Goal: Check status

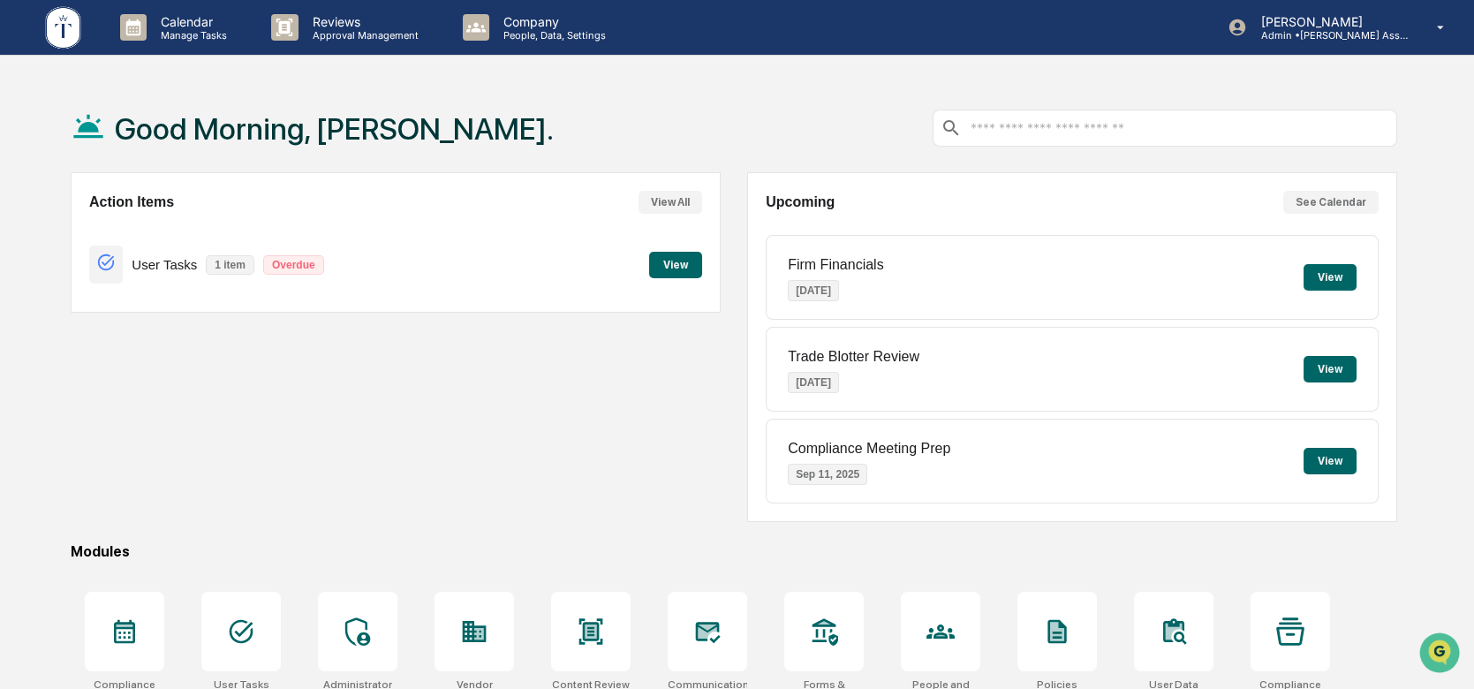
click at [664, 267] on button "View" at bounding box center [675, 265] width 53 height 26
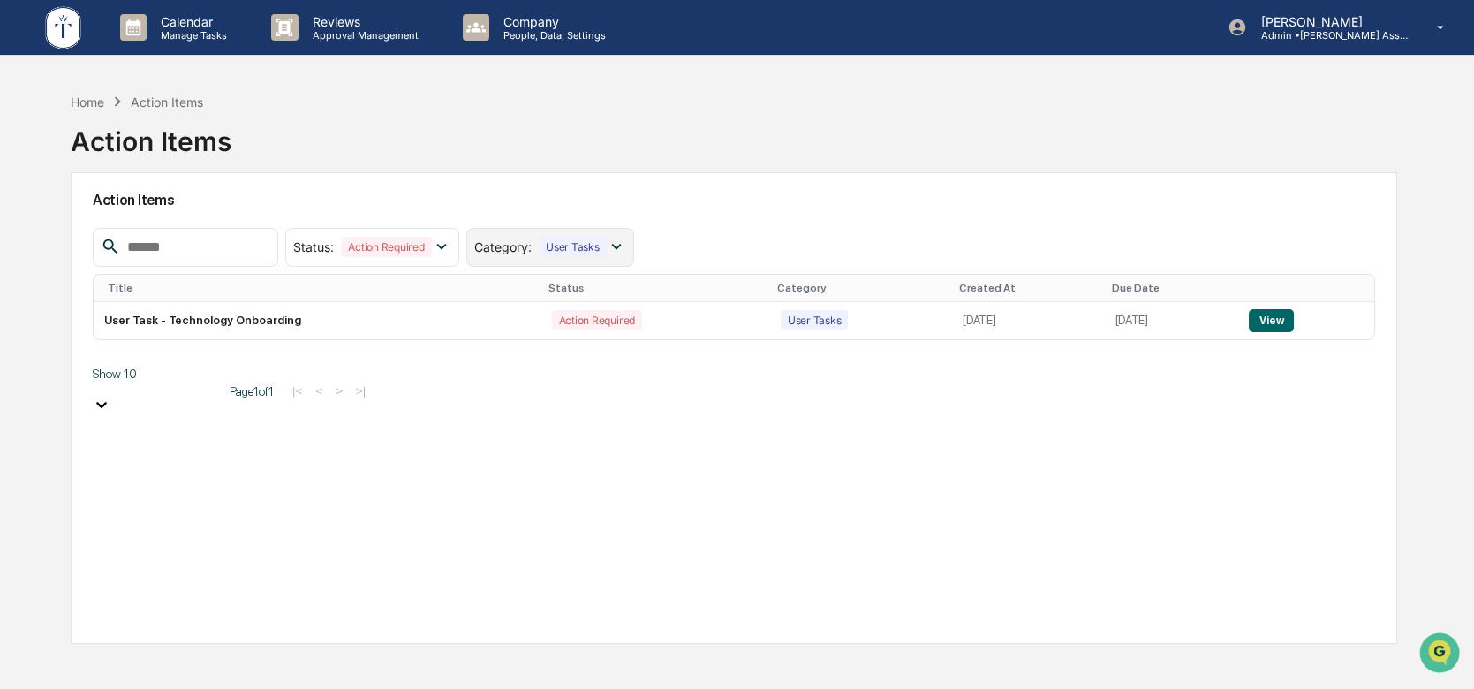
click at [626, 251] on icon at bounding box center [616, 246] width 19 height 19
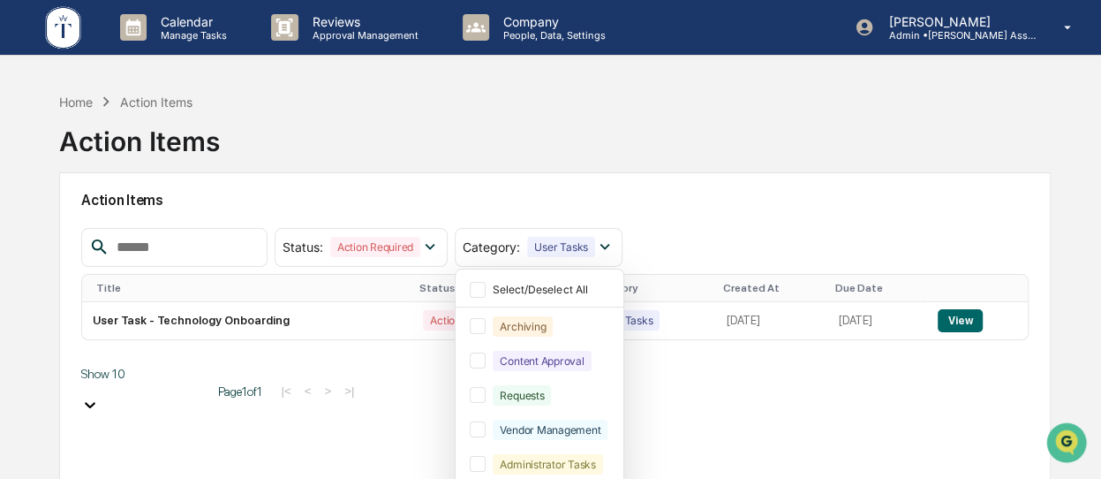
scroll to position [164, 0]
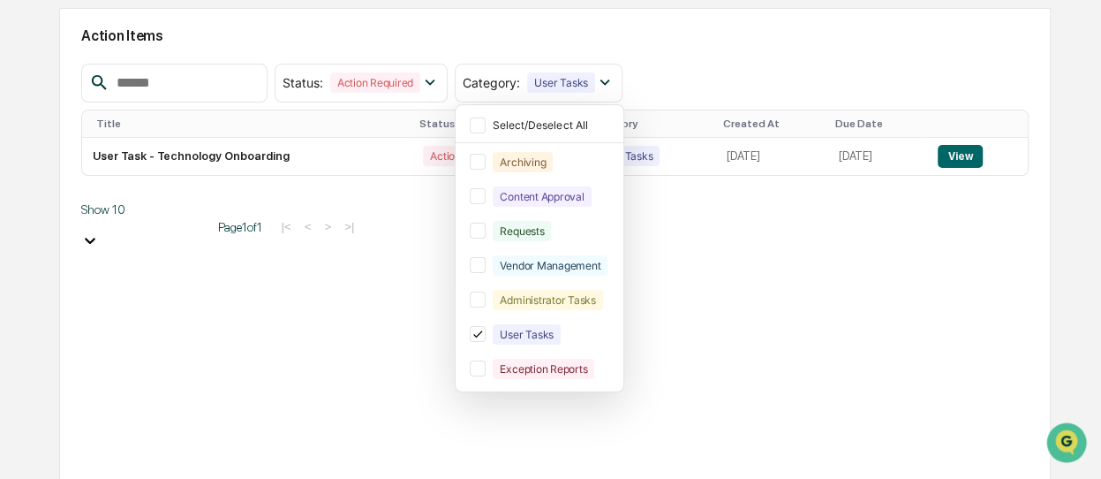
drag, startPoint x: 449, startPoint y: 276, endPoint x: 438, endPoint y: 279, distance: 10.9
click at [442, 276] on div "Action Items Status : Action Required Select/Deselect All Action Required Resol…" at bounding box center [554, 243] width 991 height 471
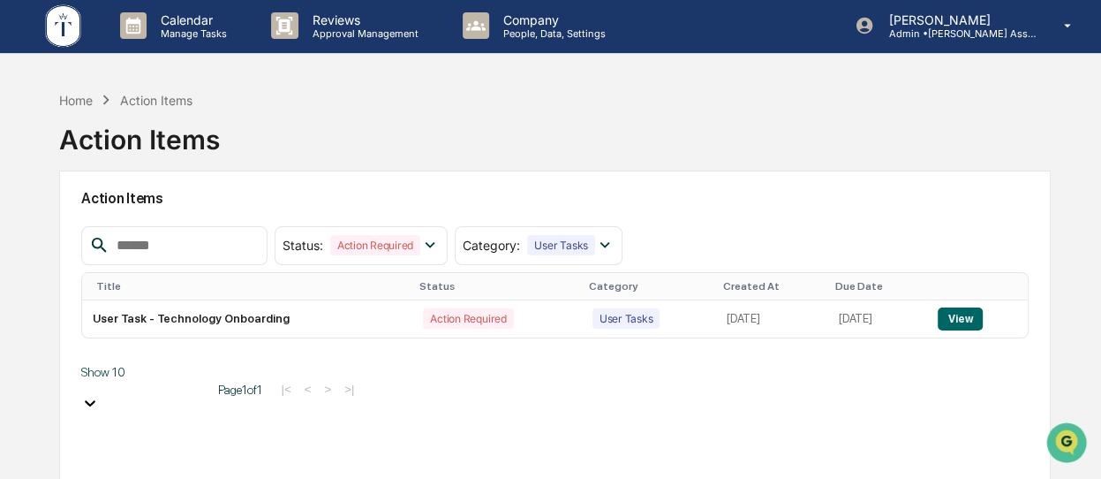
scroll to position [0, 0]
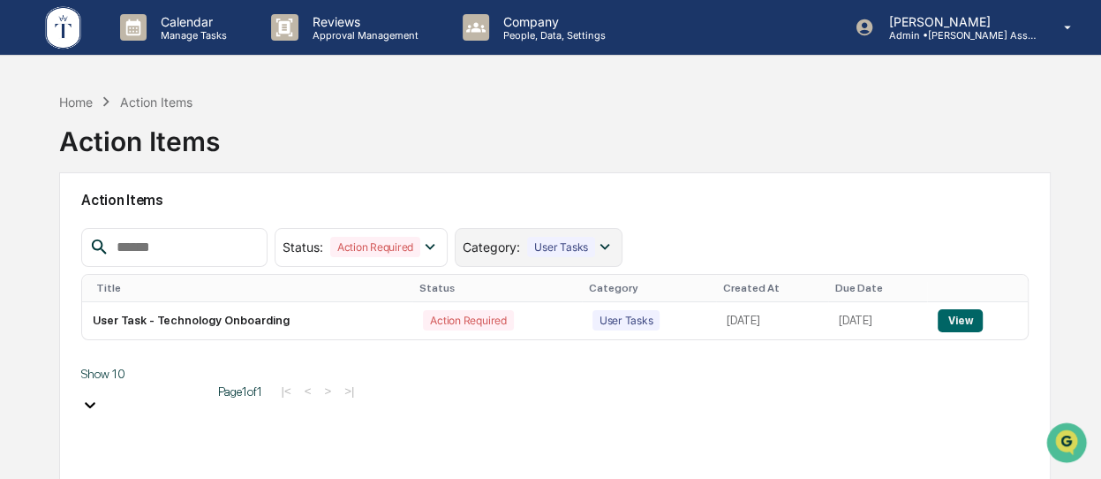
click at [610, 247] on icon at bounding box center [605, 247] width 10 height 6
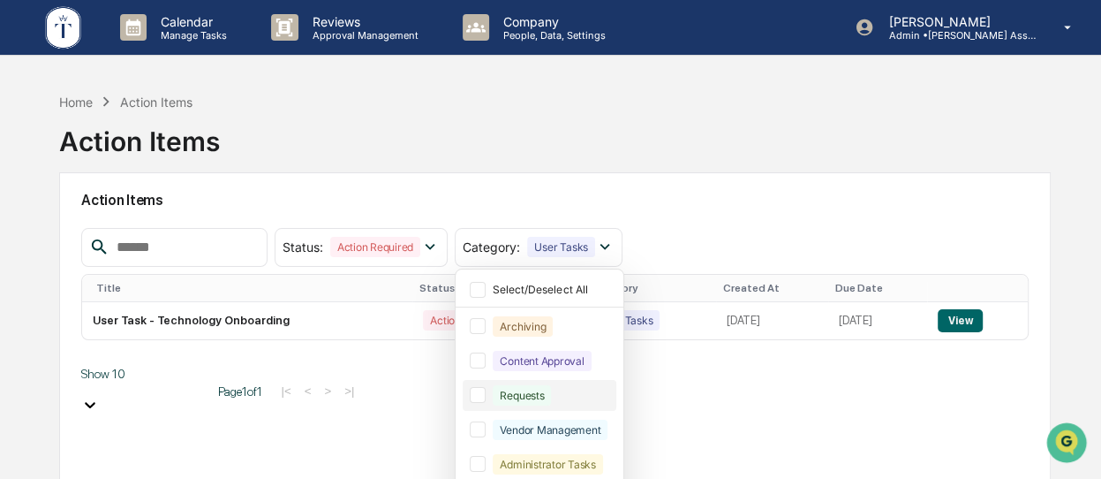
scroll to position [97, 0]
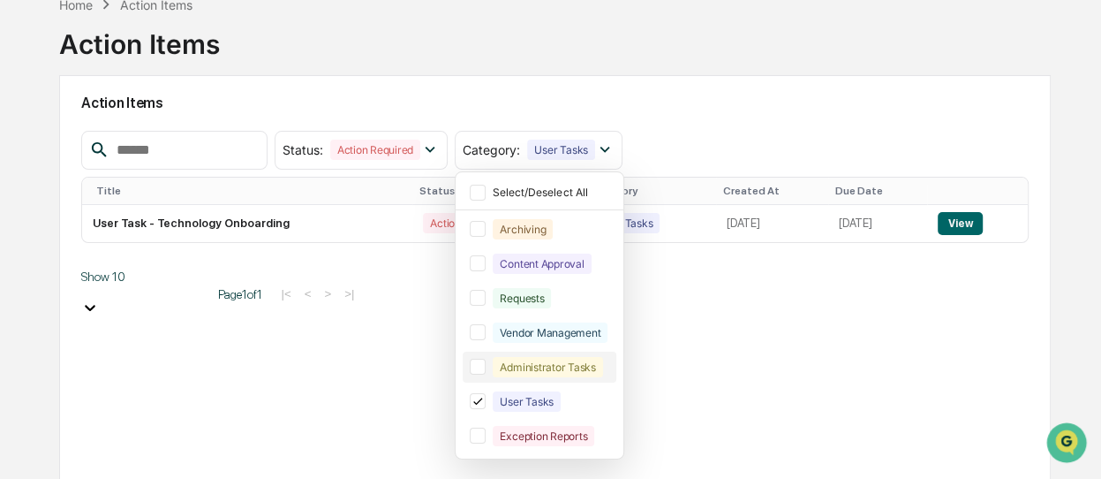
click at [588, 358] on div "Administrator Tasks" at bounding box center [547, 367] width 109 height 20
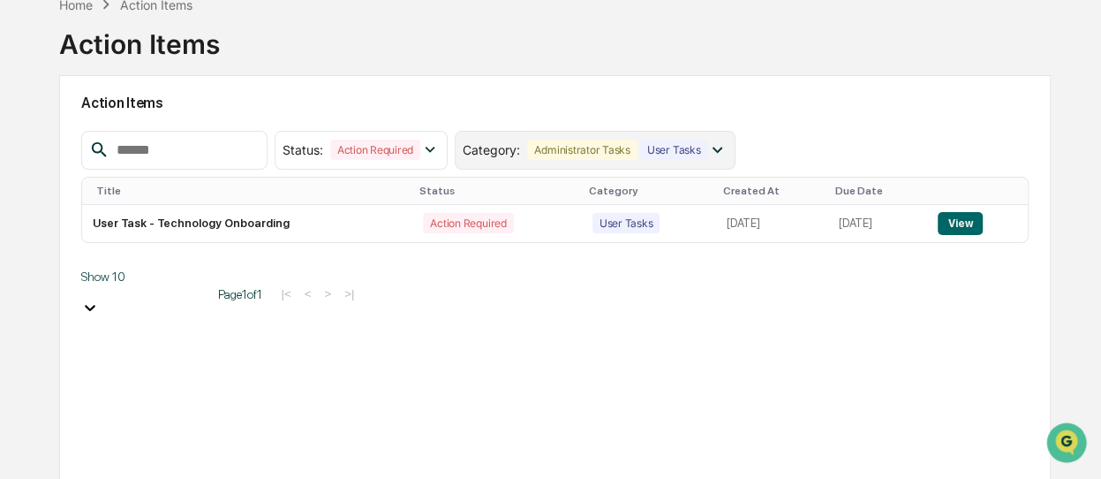
click at [727, 147] on icon at bounding box center [716, 149] width 19 height 19
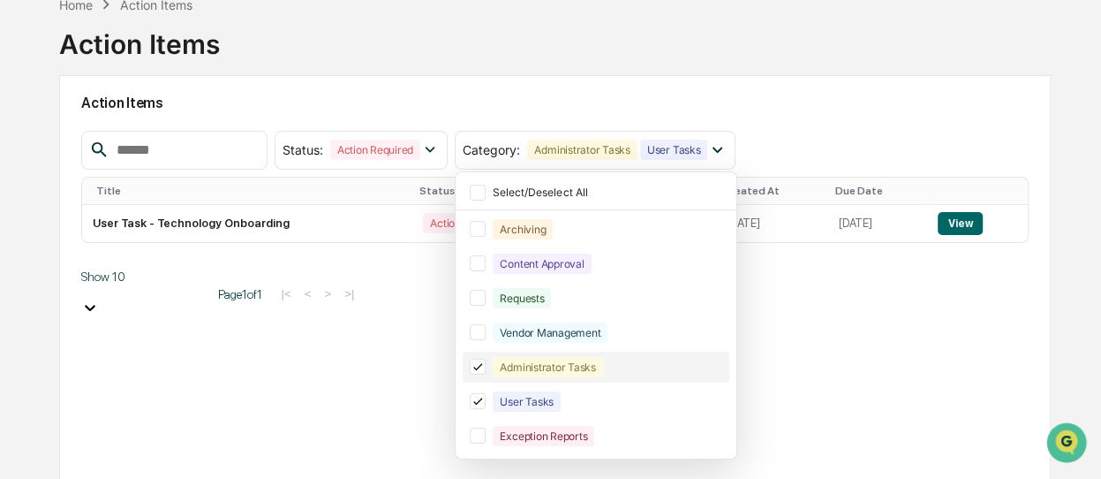
click at [487, 360] on icon at bounding box center [477, 366] width 19 height 12
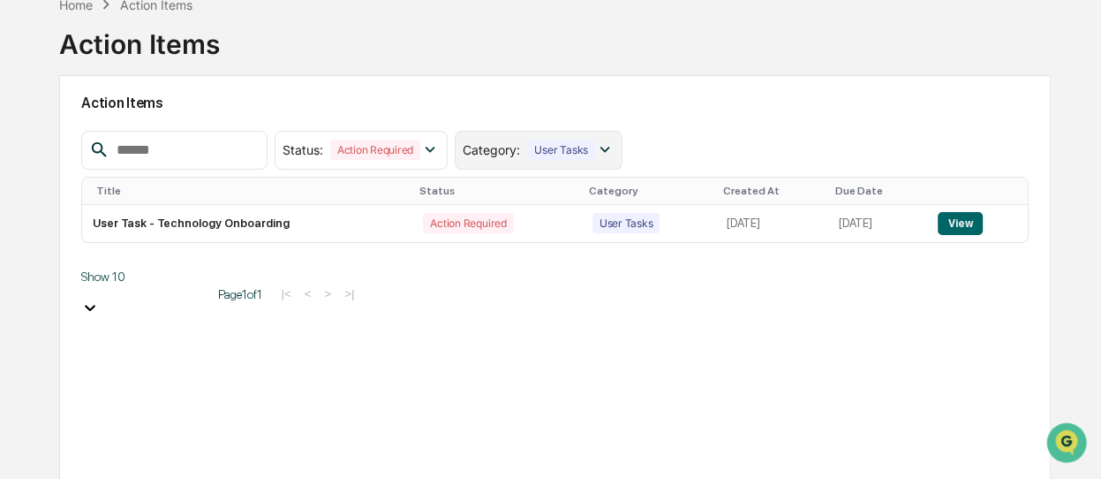
click at [615, 152] on icon at bounding box center [604, 149] width 19 height 19
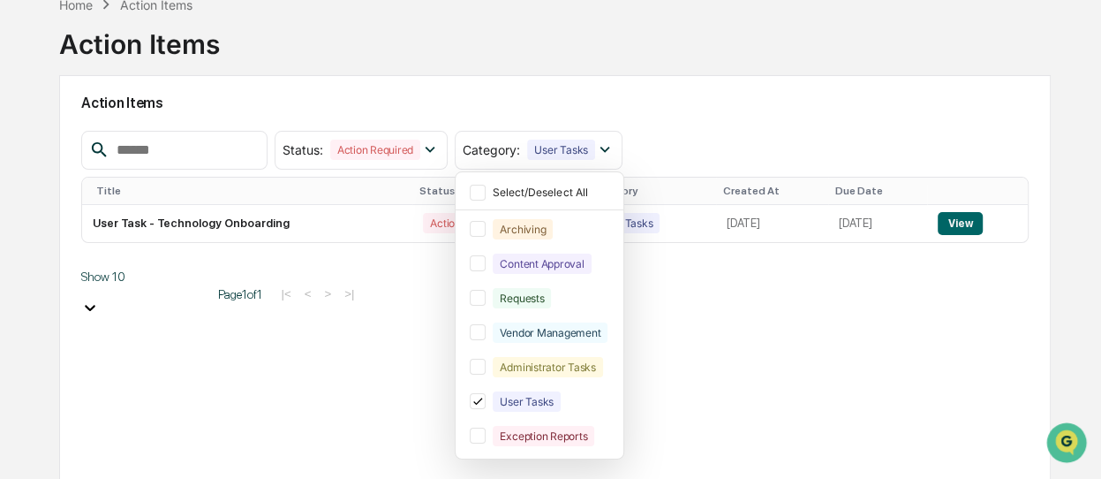
click at [438, 389] on div "Action Items Status : Action Required Select/Deselect All Action Required Resol…" at bounding box center [554, 310] width 991 height 471
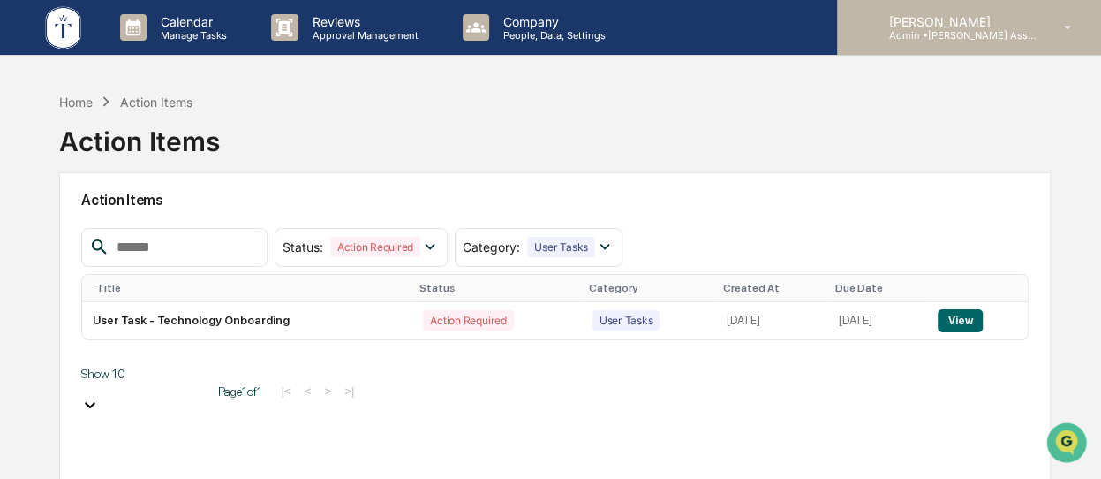
click at [895, 18] on p "[PERSON_NAME]" at bounding box center [956, 21] width 164 height 15
